Goal: Entertainment & Leisure: Consume media (video, audio)

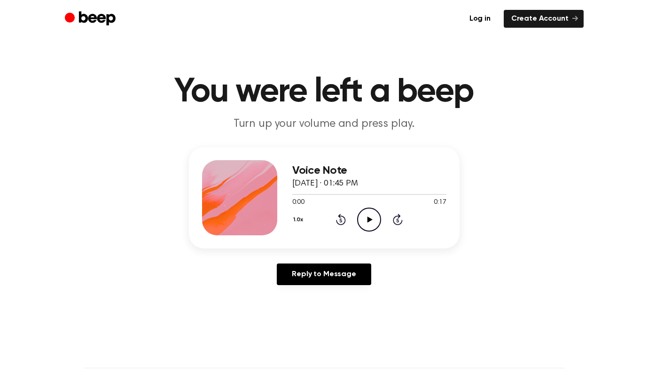
click at [373, 215] on icon "Play Audio" at bounding box center [369, 220] width 24 height 24
click at [365, 223] on icon "Play Audio" at bounding box center [369, 220] width 24 height 24
click at [367, 217] on icon "Pause Audio" at bounding box center [369, 220] width 24 height 24
